Goal: Transaction & Acquisition: Download file/media

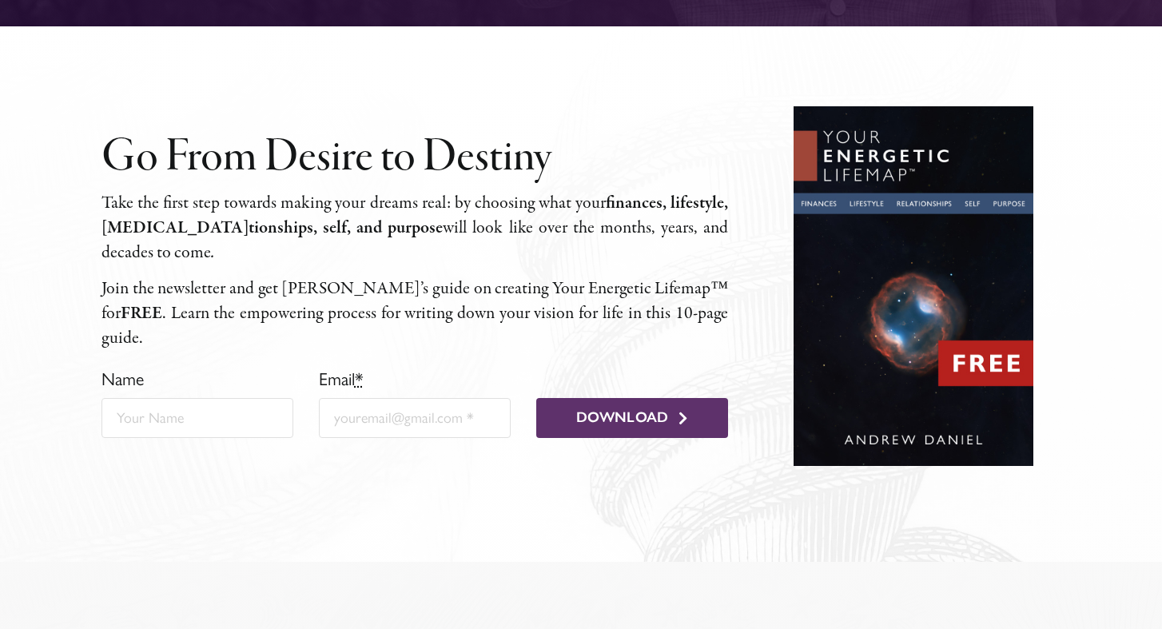
scroll to position [525, 0]
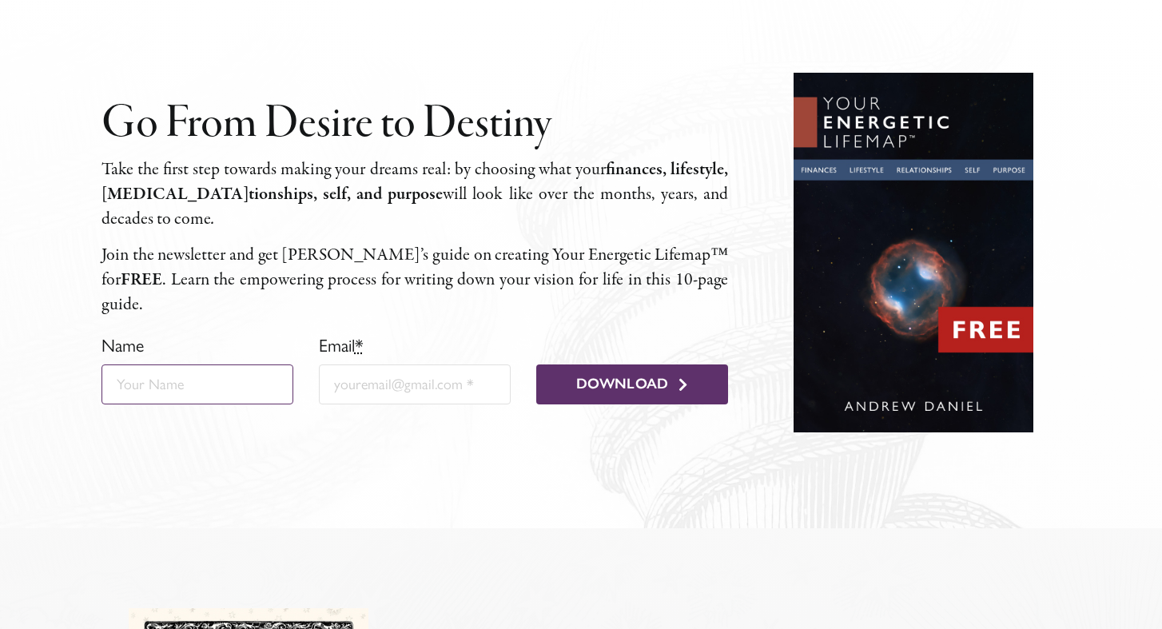
click at [177, 365] on input "Name" at bounding box center [198, 385] width 193 height 40
type input "Nova"
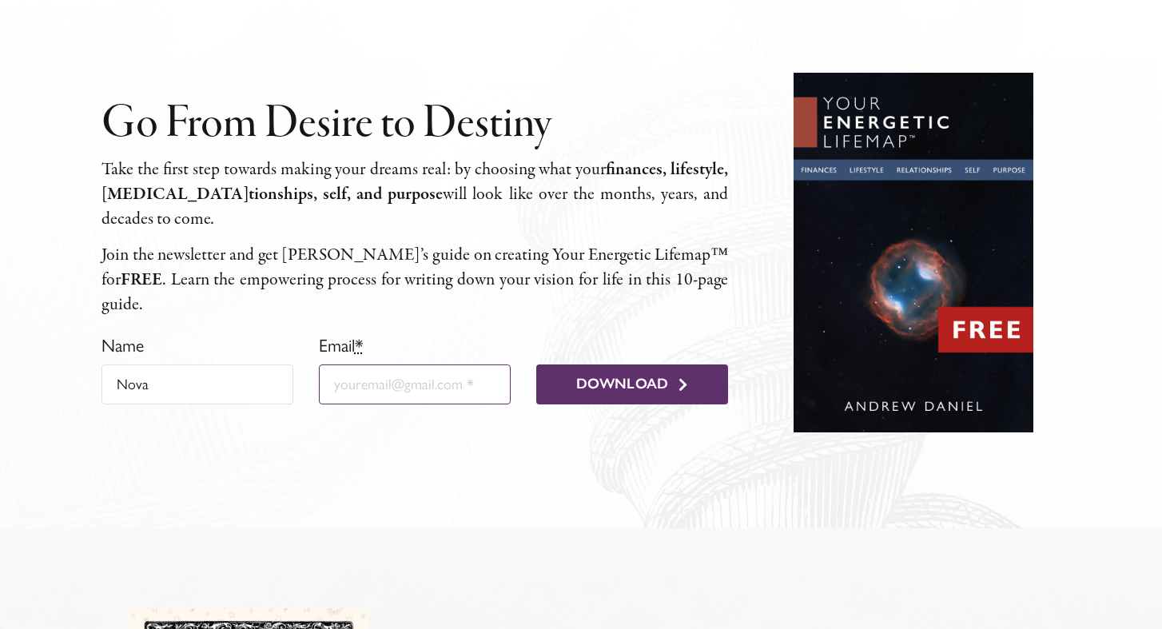
click at [400, 365] on input "Email *" at bounding box center [415, 385] width 193 height 40
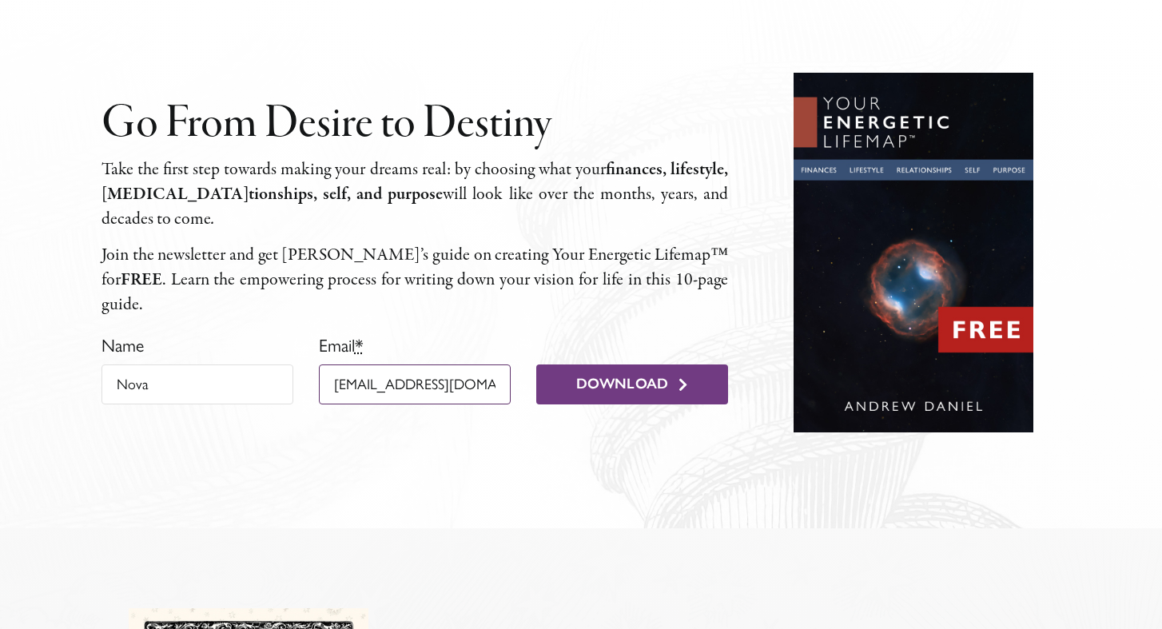
type input "[EMAIL_ADDRESS][DOMAIN_NAME]"
click at [620, 369] on button "Download" at bounding box center [632, 385] width 193 height 40
